Goal: Task Accomplishment & Management: Use online tool/utility

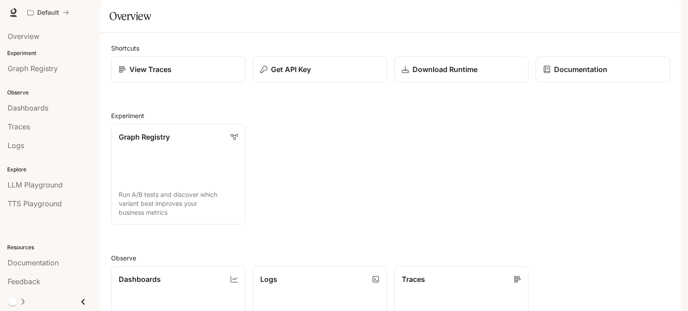
click at [670, 16] on img "button" at bounding box center [668, 12] width 13 height 13
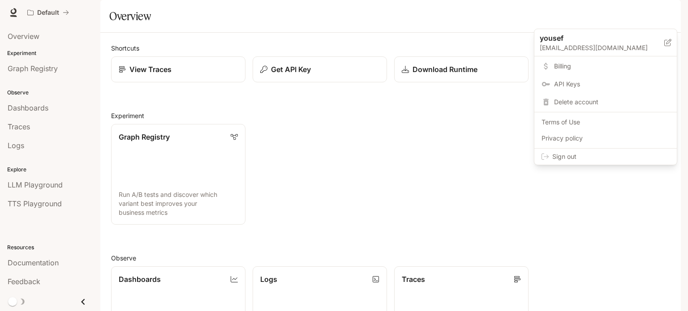
click at [670, 16] on div at bounding box center [344, 155] width 688 height 311
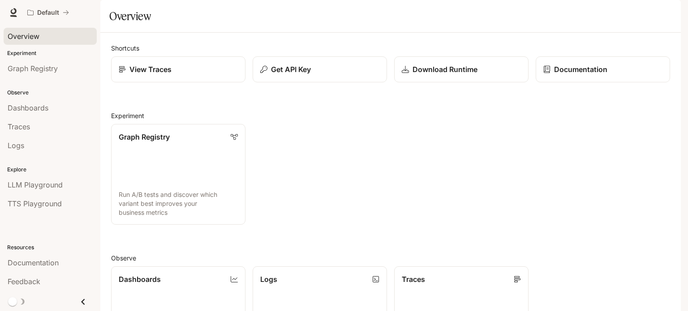
click at [36, 37] on span "Overview" at bounding box center [24, 36] width 32 height 11
click at [29, 50] on p "Experiment" at bounding box center [50, 53] width 100 height 8
click at [35, 71] on span "Graph Registry" at bounding box center [33, 68] width 50 height 11
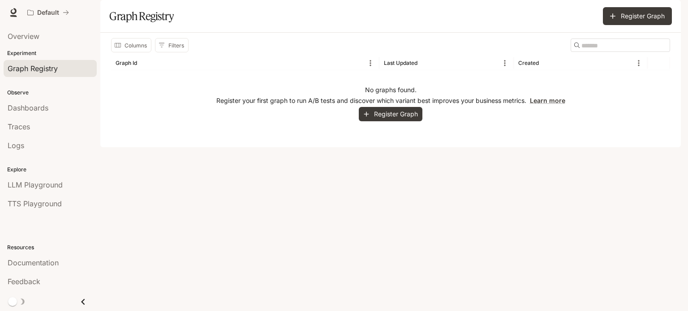
click at [19, 91] on p "Observe" at bounding box center [50, 93] width 100 height 8
click at [35, 108] on span "Dashboards" at bounding box center [28, 108] width 41 height 11
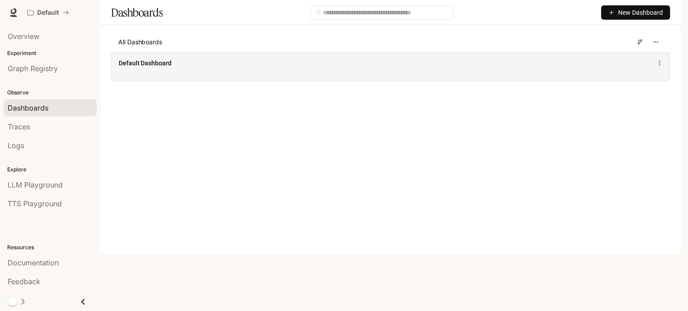
click at [660, 66] on icon at bounding box center [660, 63] width 6 height 6
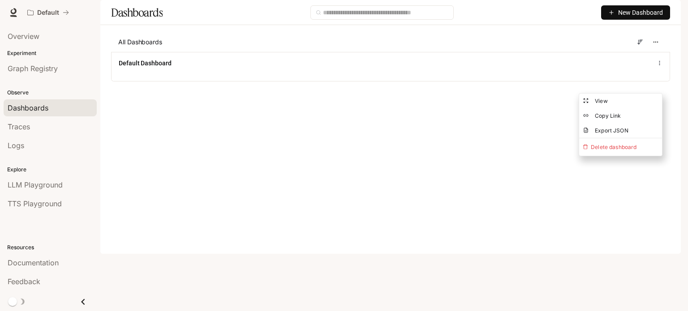
click at [461, 95] on main "Dashboards New Dashboard All Dashboards Default Dashboard" at bounding box center [390, 47] width 581 height 95
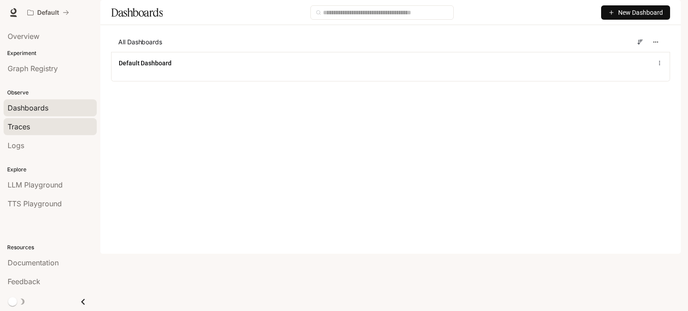
click at [20, 123] on span "Traces" at bounding box center [19, 126] width 22 height 11
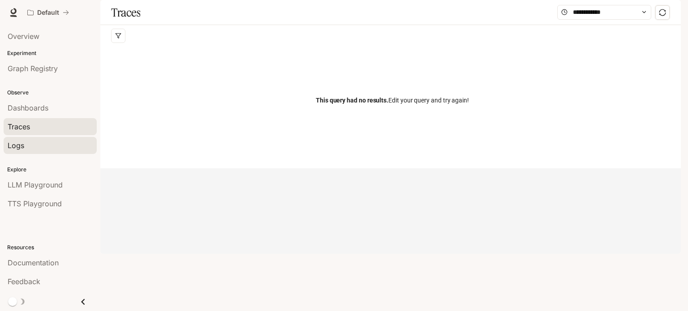
click at [19, 145] on span "Logs" at bounding box center [16, 145] width 17 height 11
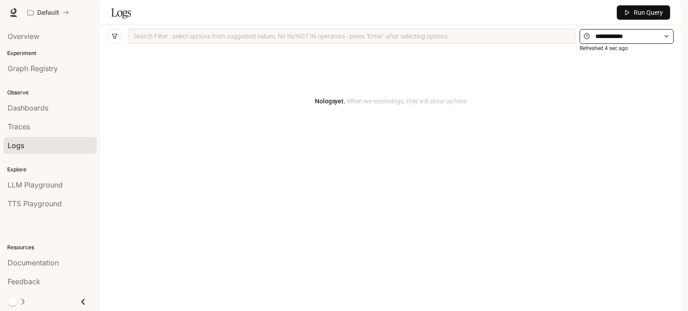
click at [664, 39] on icon at bounding box center [667, 36] width 6 height 6
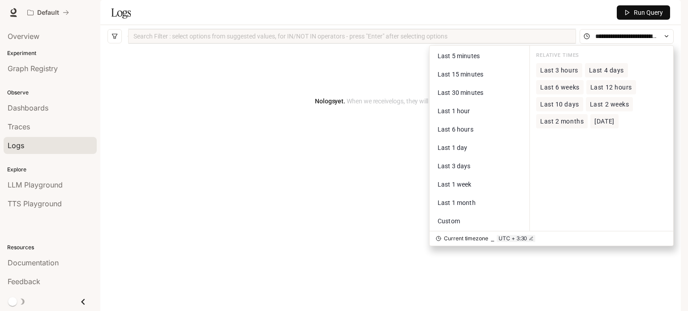
click at [280, 136] on div "No logs yet. When we receive logs , they will show up here" at bounding box center [391, 102] width 566 height 108
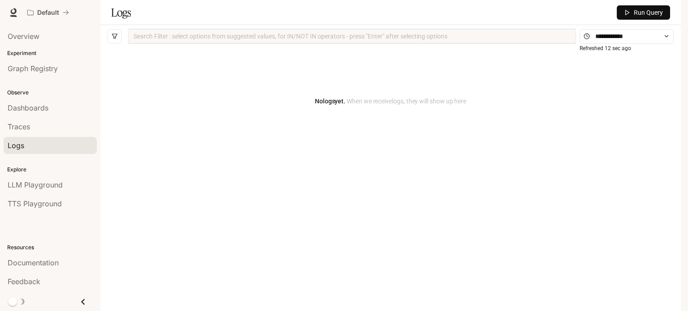
click at [23, 173] on p "Explore" at bounding box center [50, 170] width 100 height 8
click at [41, 184] on span "LLM Playground" at bounding box center [35, 185] width 55 height 11
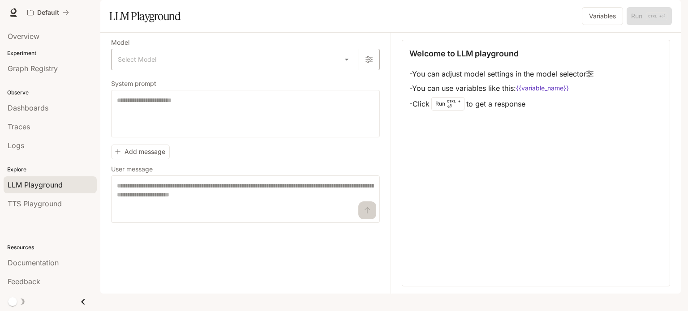
click at [349, 89] on body "Skip to main content Default Documentation Documentation Portal Overview Experi…" at bounding box center [344, 155] width 688 height 311
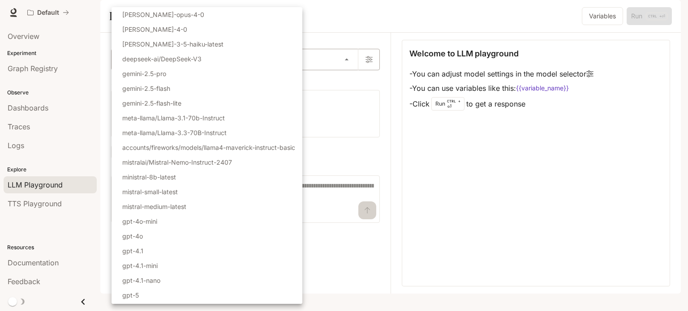
click at [349, 89] on div at bounding box center [344, 155] width 688 height 311
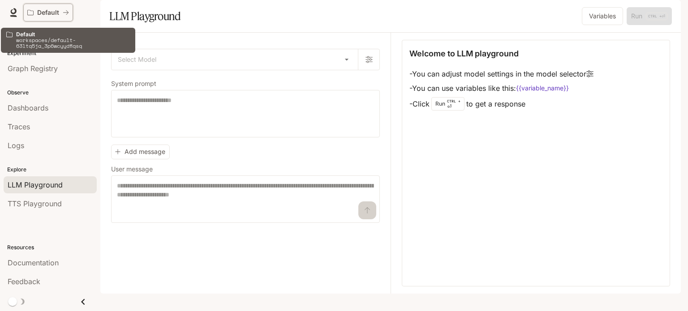
click at [65, 10] on icon "All workspaces" at bounding box center [66, 12] width 6 height 6
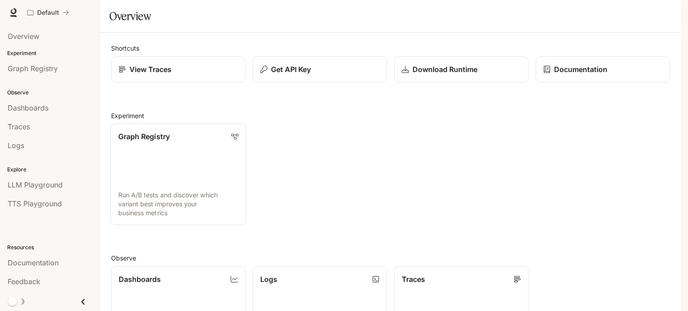
click at [156, 142] on p "Graph Registry" at bounding box center [144, 136] width 52 height 11
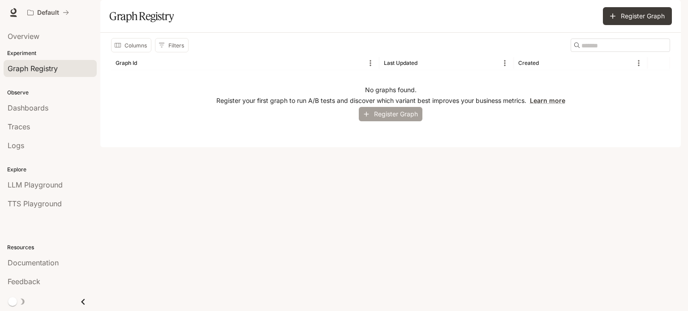
click at [400, 122] on button "Register Graph" at bounding box center [391, 114] width 64 height 15
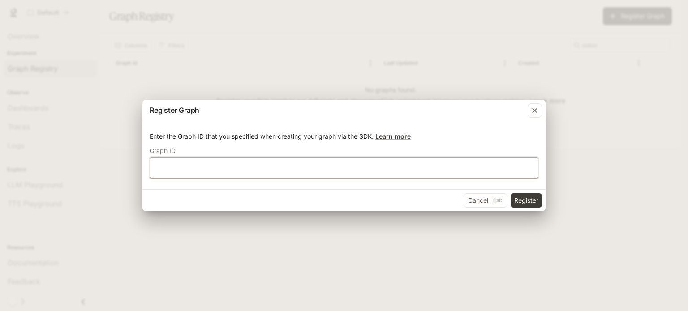
click at [188, 169] on input "text" at bounding box center [344, 168] width 388 height 9
type input "**"
click at [517, 202] on button "Register" at bounding box center [526, 201] width 31 height 14
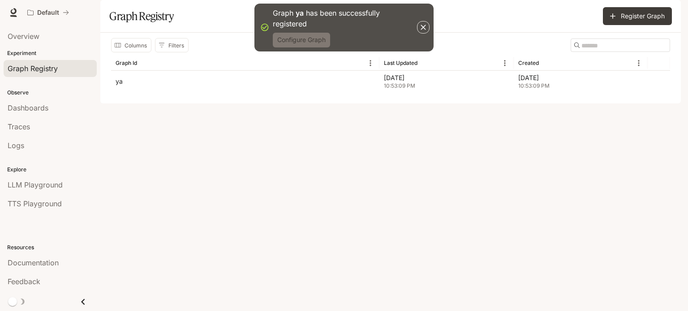
click at [295, 36] on button "Configure Graph" at bounding box center [301, 40] width 57 height 15
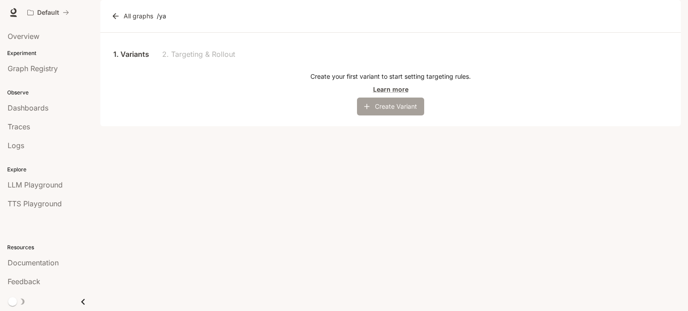
click at [389, 116] on button "Create Variant" at bounding box center [390, 107] width 67 height 18
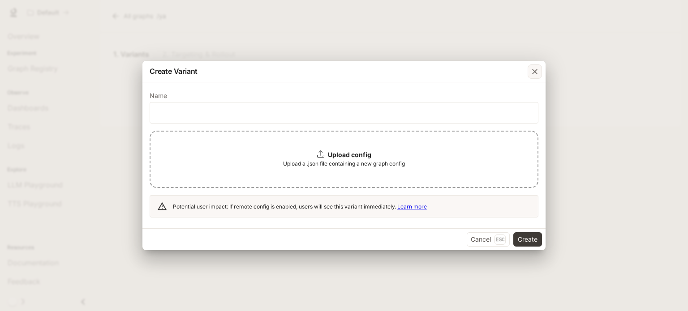
click at [538, 74] on icon "button" at bounding box center [535, 71] width 9 height 9
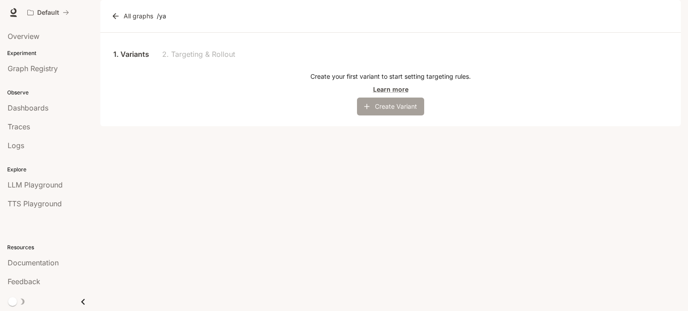
click at [394, 116] on button "Create Variant" at bounding box center [390, 107] width 67 height 18
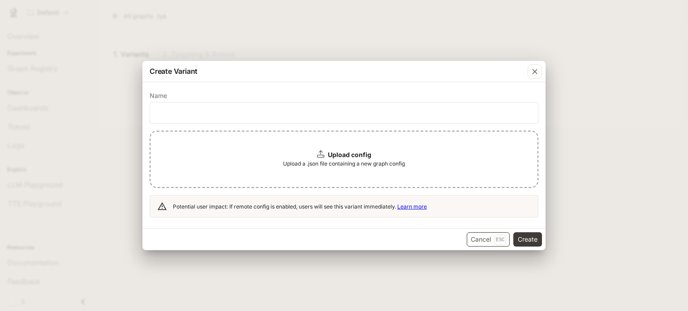
click at [480, 239] on button "Cancel Esc" at bounding box center [488, 240] width 43 height 14
